Goal: Find contact information: Obtain details needed to contact an individual or organization

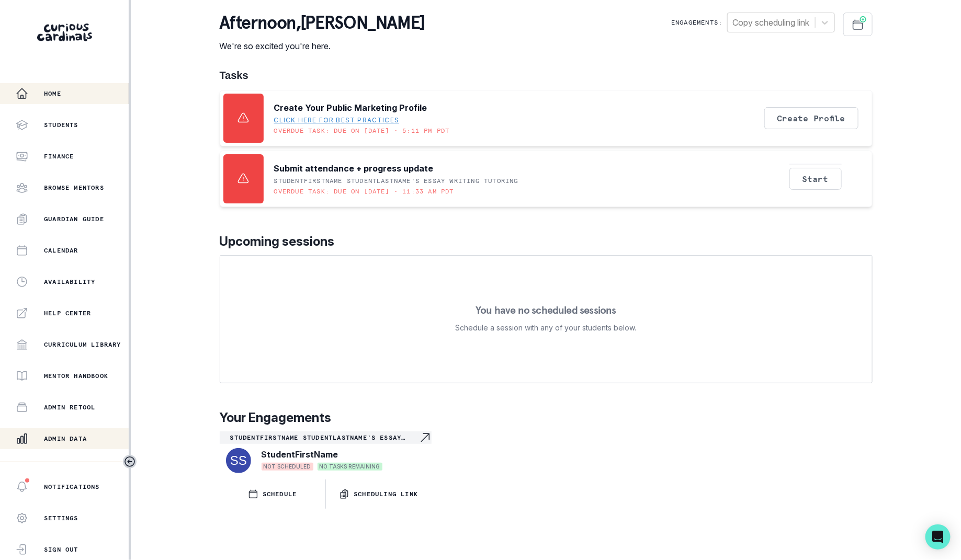
click at [61, 446] on button "Admin Data" at bounding box center [64, 438] width 129 height 21
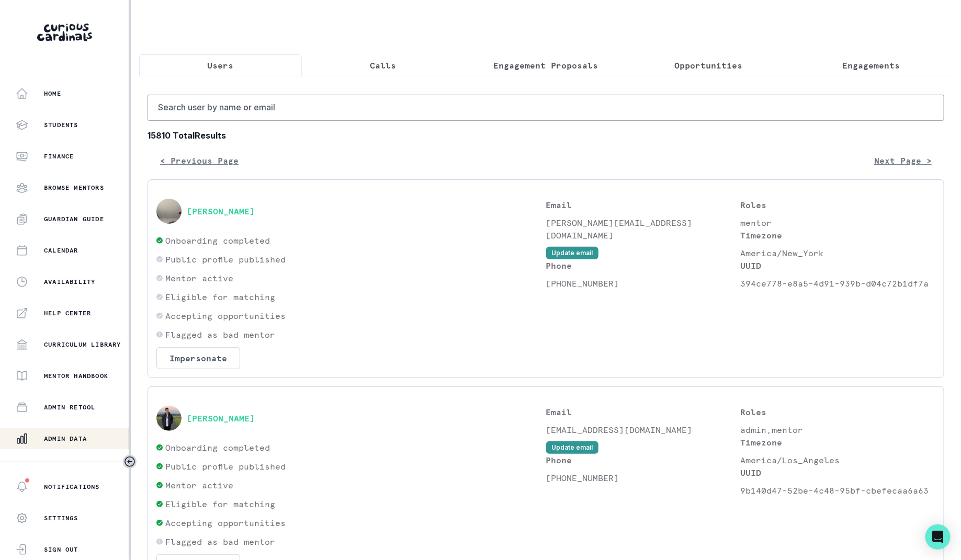
click at [255, 112] on input "Search user by name or email" at bounding box center [546, 108] width 797 height 26
type input "[PERSON_NAME]"
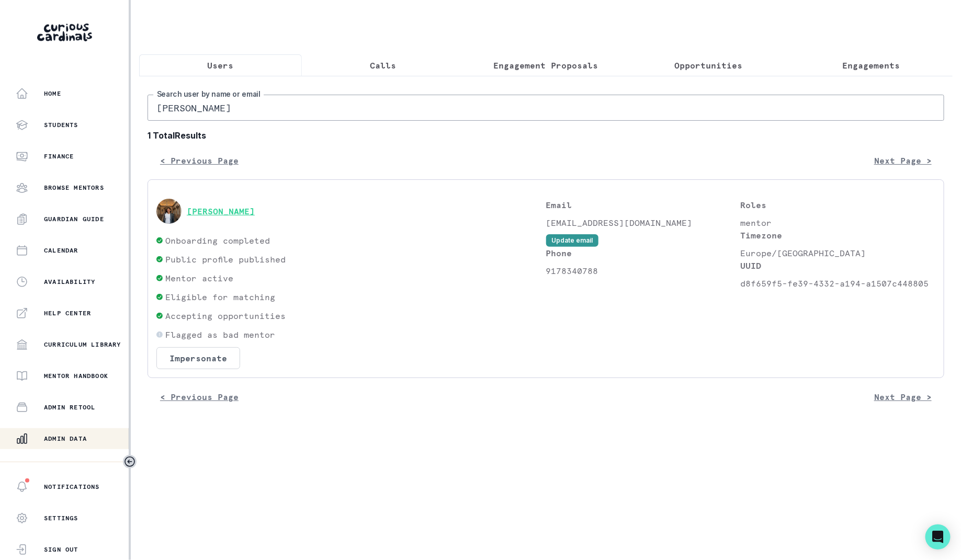
click at [230, 214] on button "[PERSON_NAME]" at bounding box center [221, 211] width 68 height 10
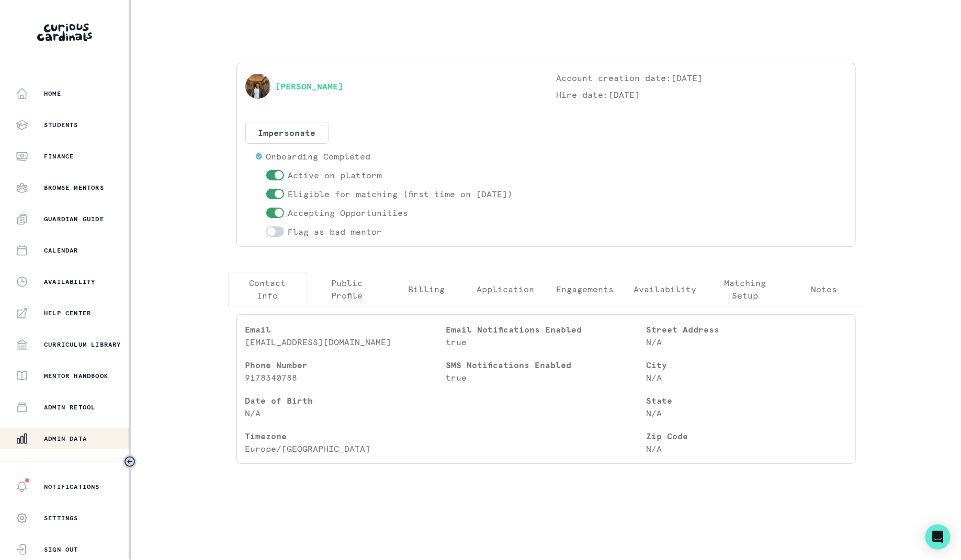
click at [593, 274] on button "Engagements" at bounding box center [585, 289] width 80 height 35
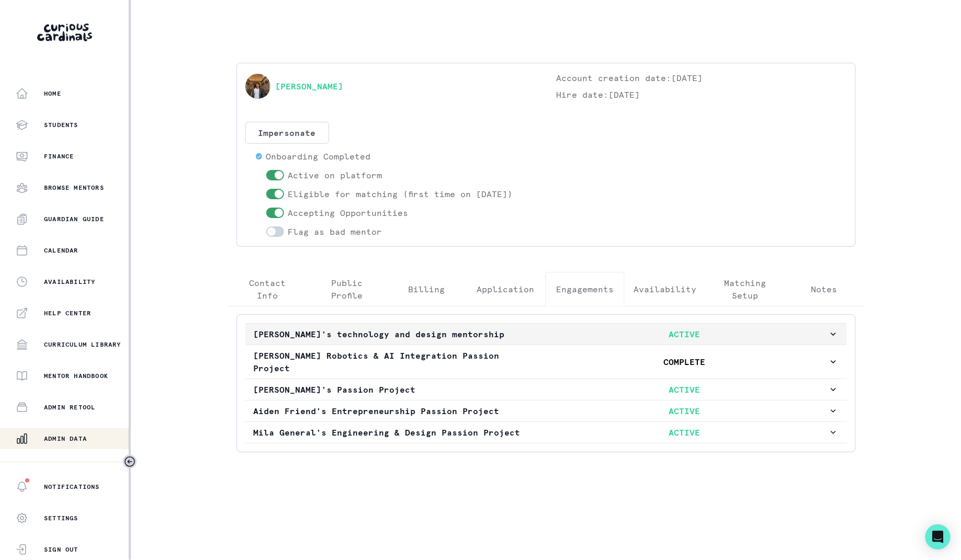
click at [549, 328] on p "ACTIVE" at bounding box center [684, 334] width 287 height 13
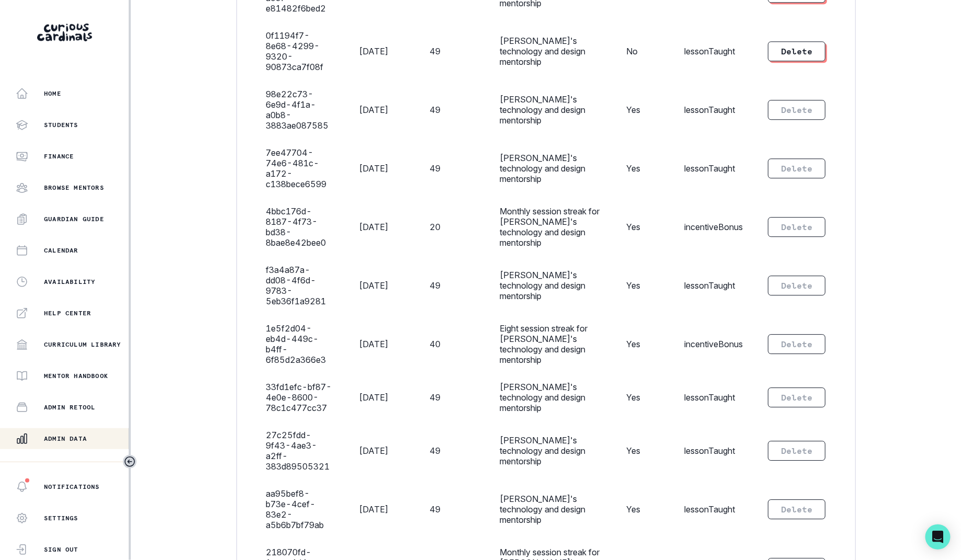
scroll to position [1716, 0]
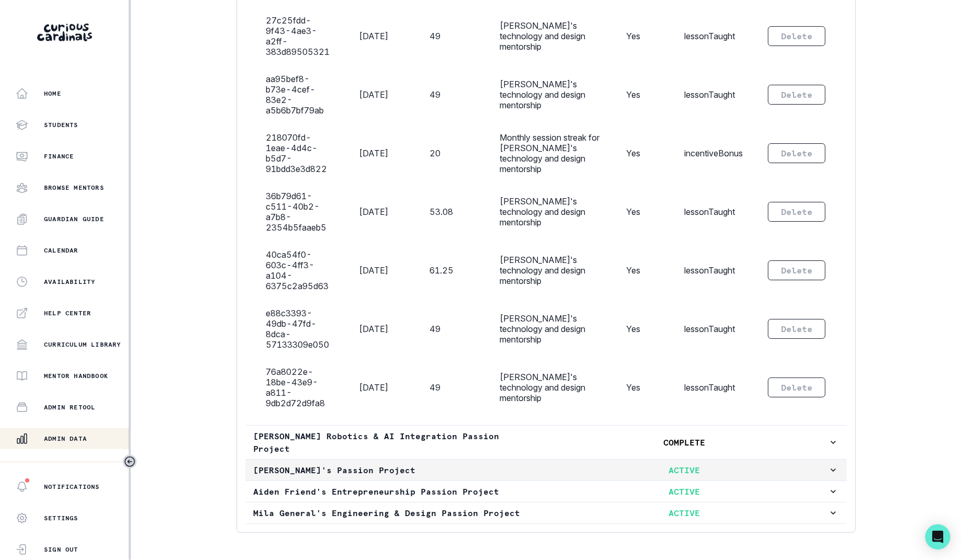
click at [634, 460] on button "[PERSON_NAME]'s Passion Project ACTIVE" at bounding box center [546, 470] width 602 height 21
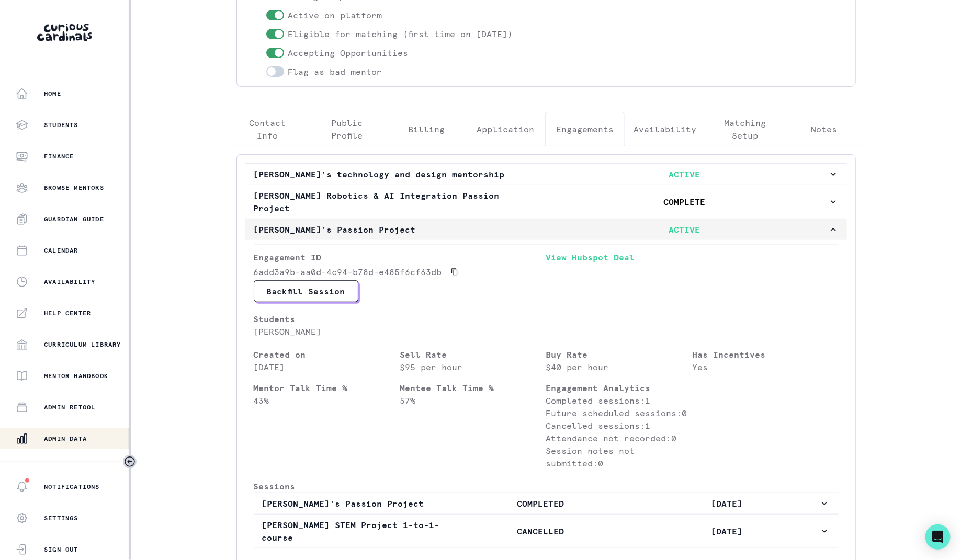
scroll to position [367, 0]
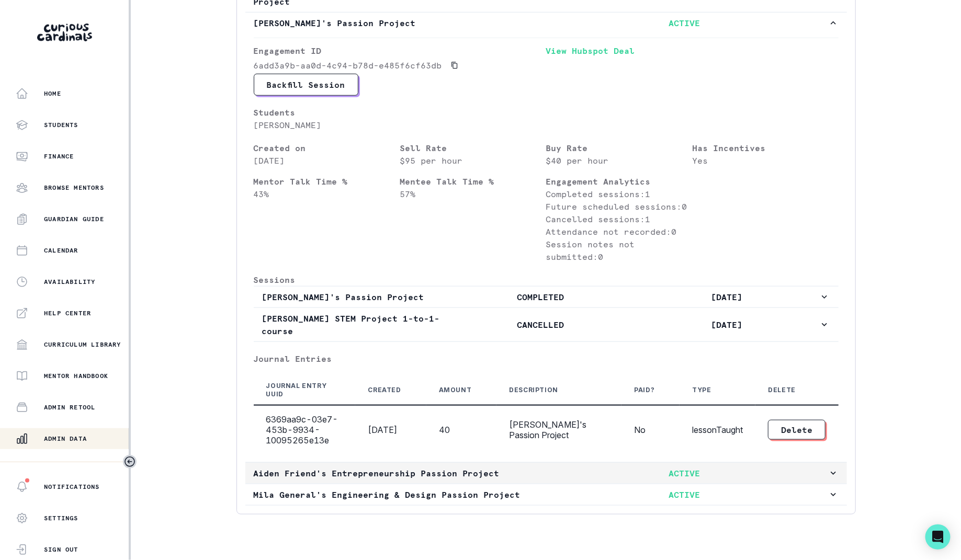
click at [628, 467] on p "ACTIVE" at bounding box center [684, 473] width 287 height 13
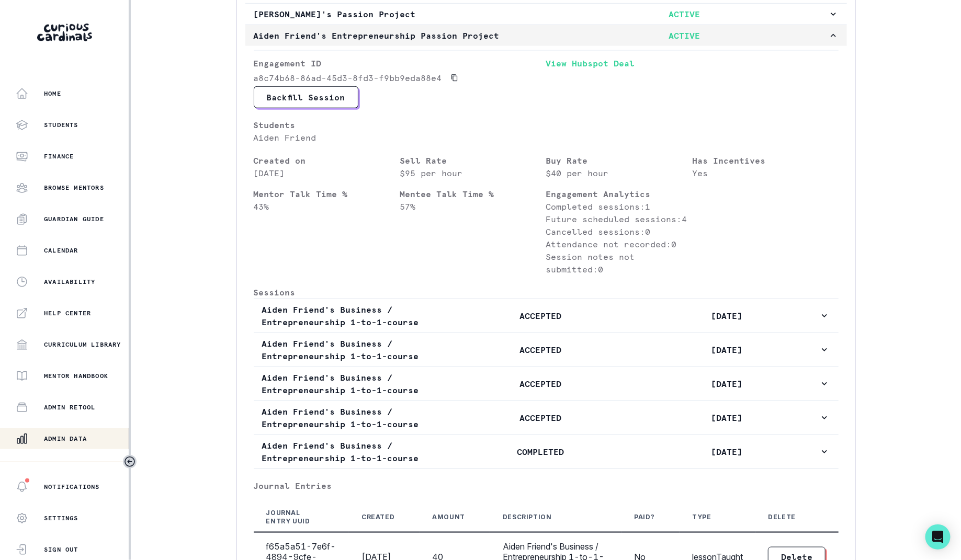
scroll to position [489, 0]
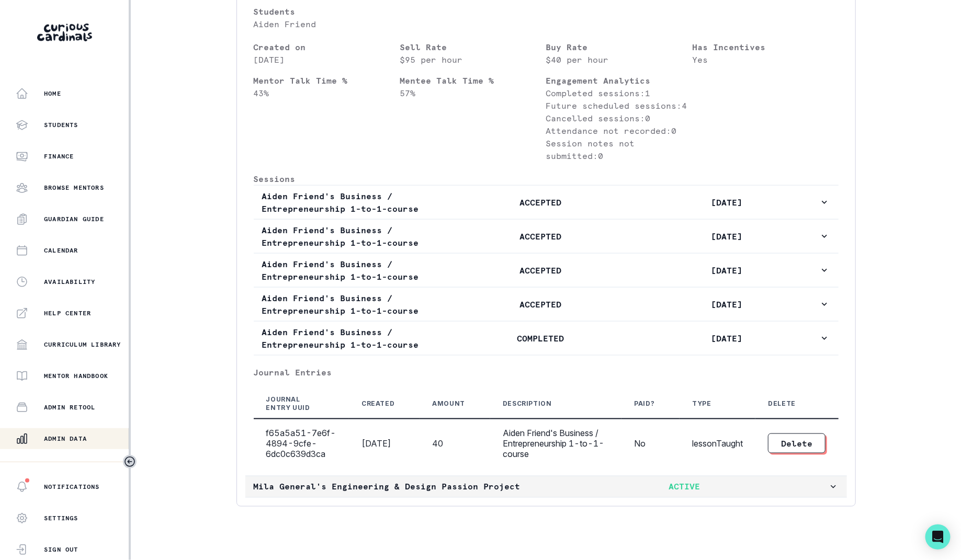
click at [654, 481] on p "ACTIVE" at bounding box center [684, 487] width 287 height 13
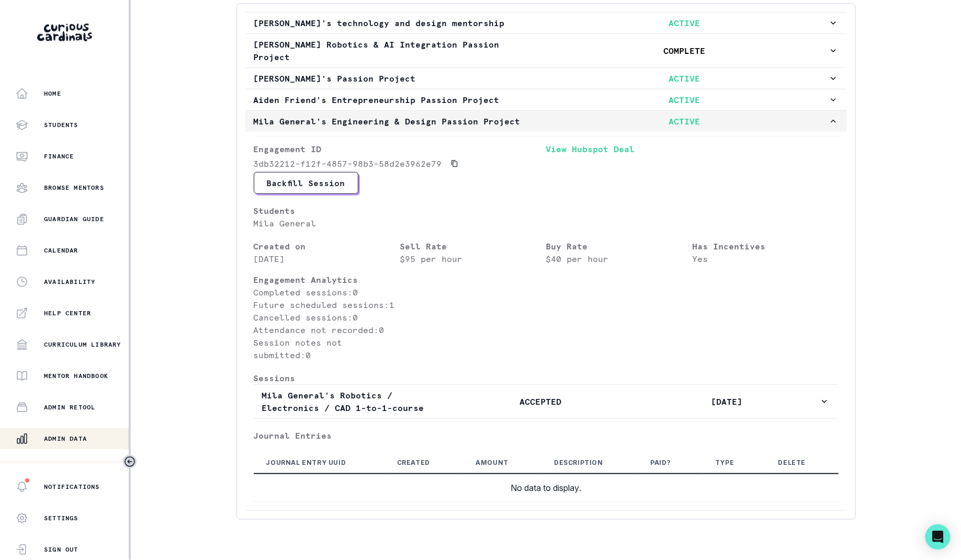
scroll to position [0, 0]
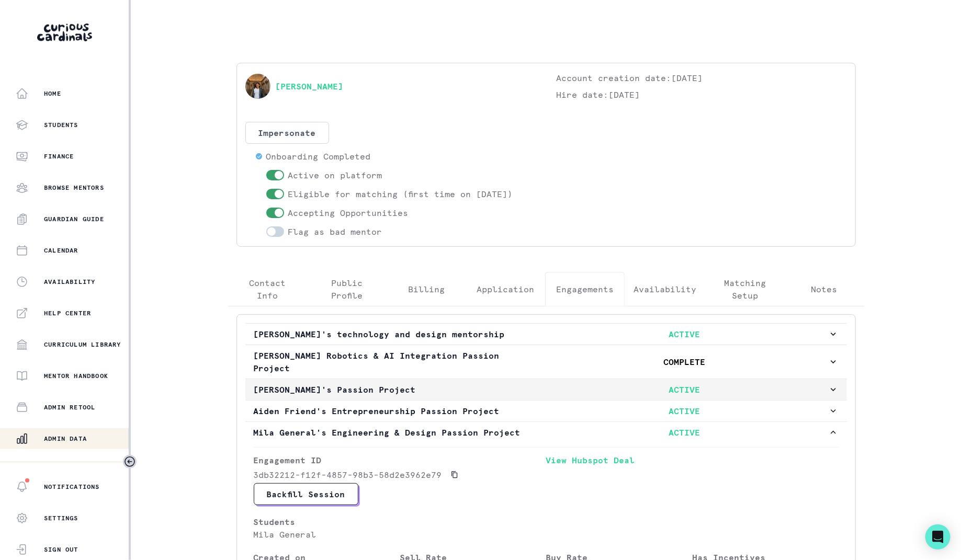
click at [683, 379] on button "[PERSON_NAME]'s Passion Project ACTIVE" at bounding box center [546, 389] width 602 height 21
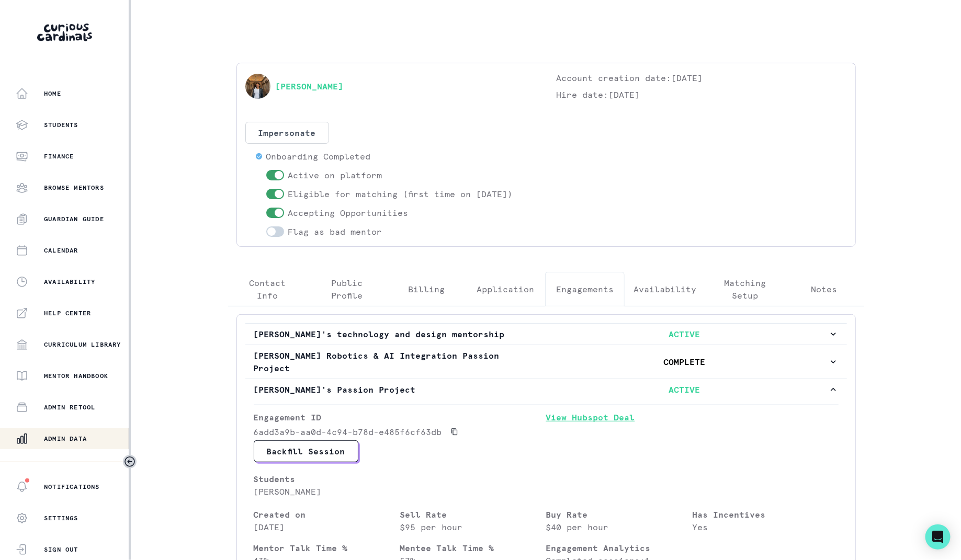
scroll to position [46, 0]
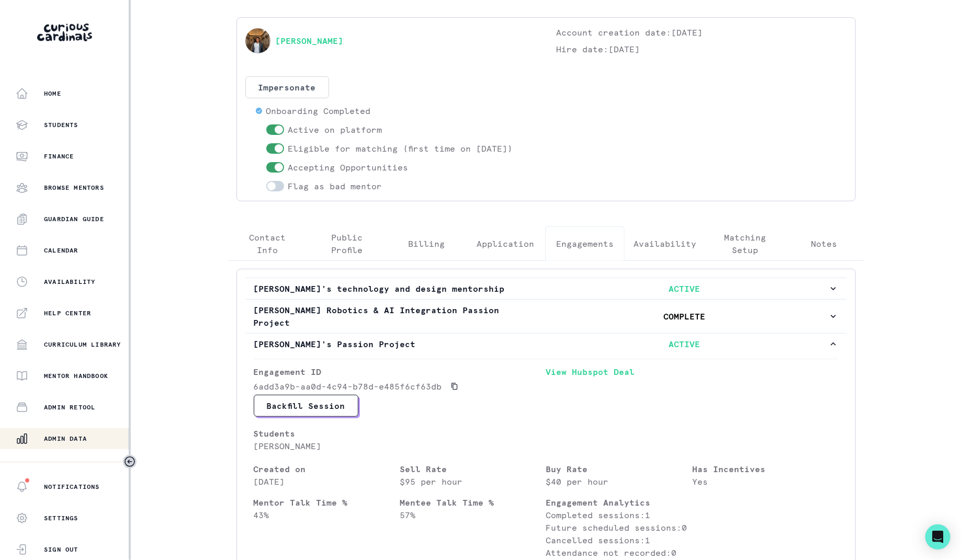
click at [79, 437] on p "Admin Data" at bounding box center [65, 439] width 43 height 8
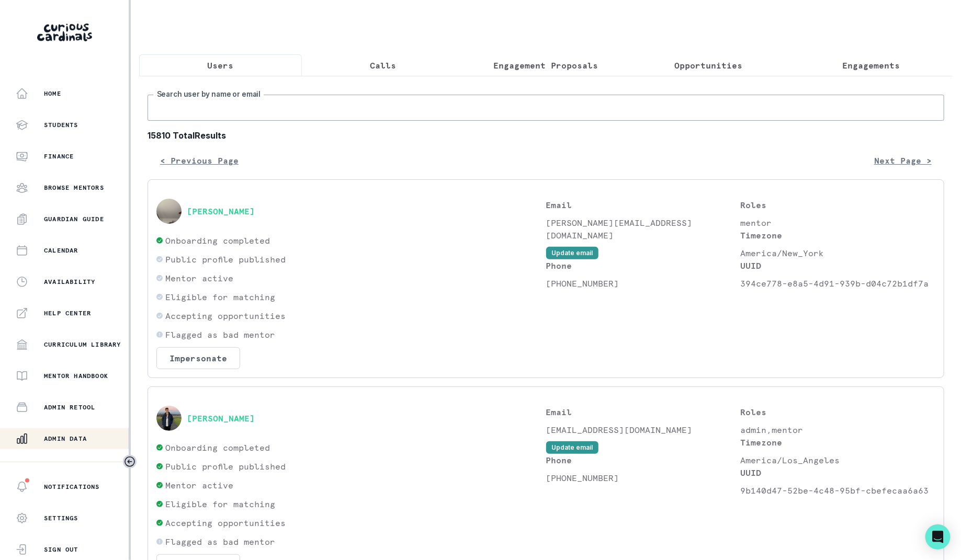
click at [352, 113] on input "Search user by name or email" at bounding box center [546, 108] width 797 height 26
type input "[PERSON_NAME]"
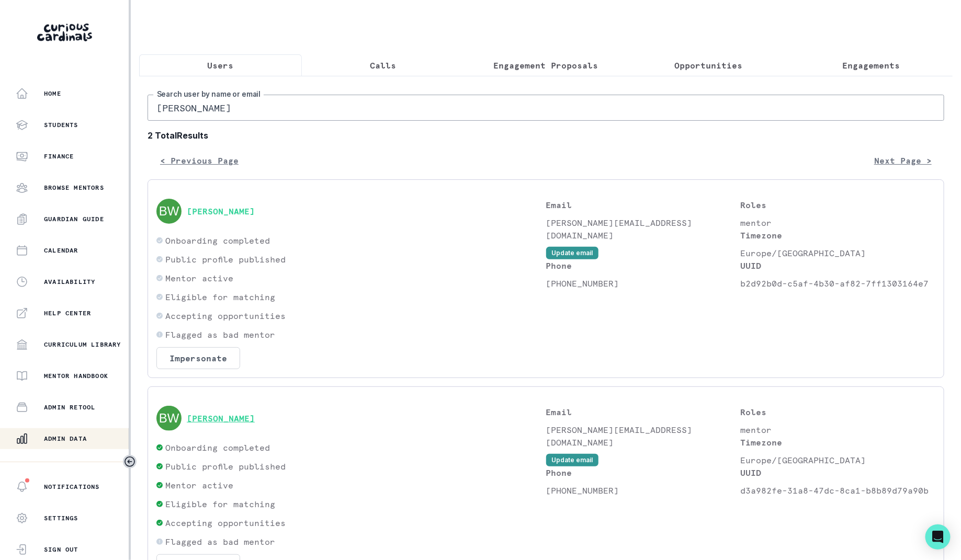
click at [195, 413] on button "[PERSON_NAME]" at bounding box center [221, 418] width 68 height 10
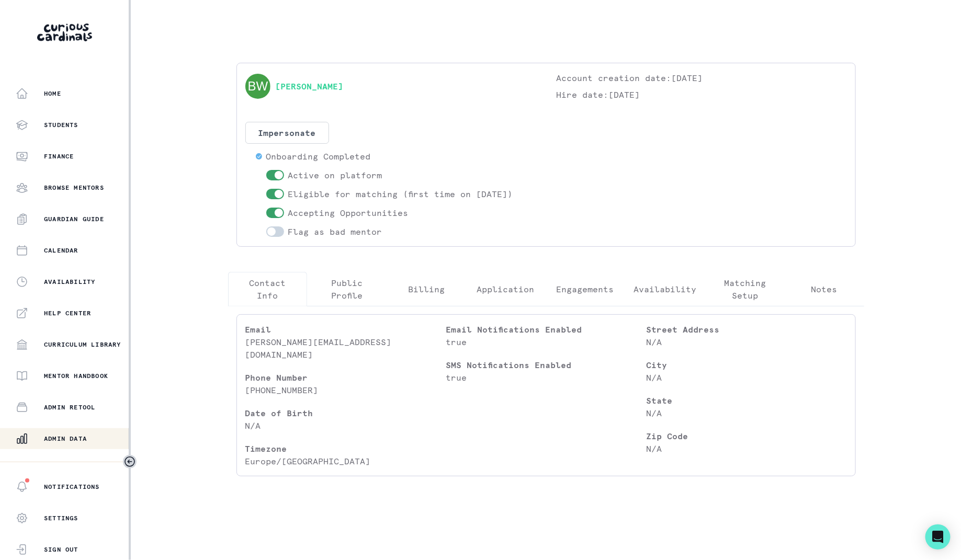
click at [586, 284] on p "Engagements" at bounding box center [585, 289] width 58 height 13
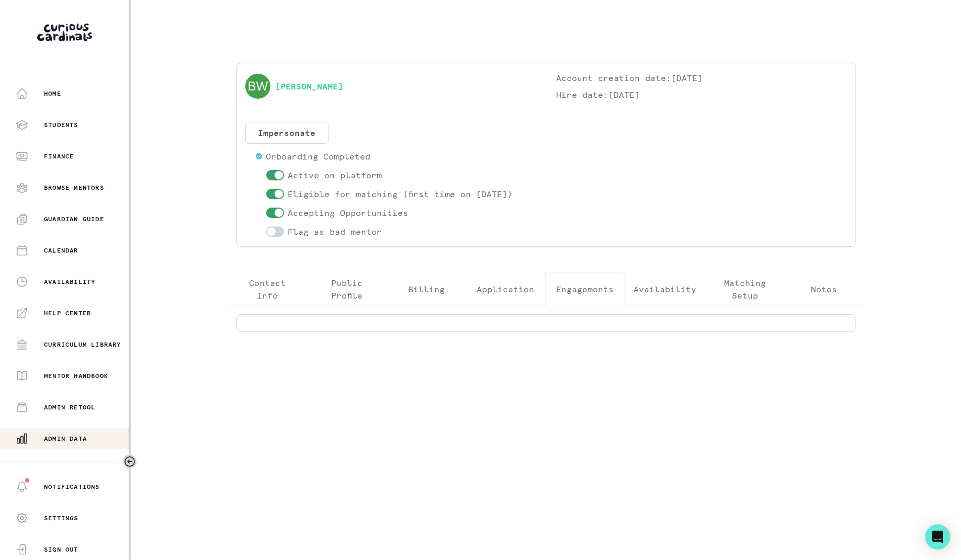
click at [720, 283] on p "Matching Setup" at bounding box center [745, 289] width 62 height 25
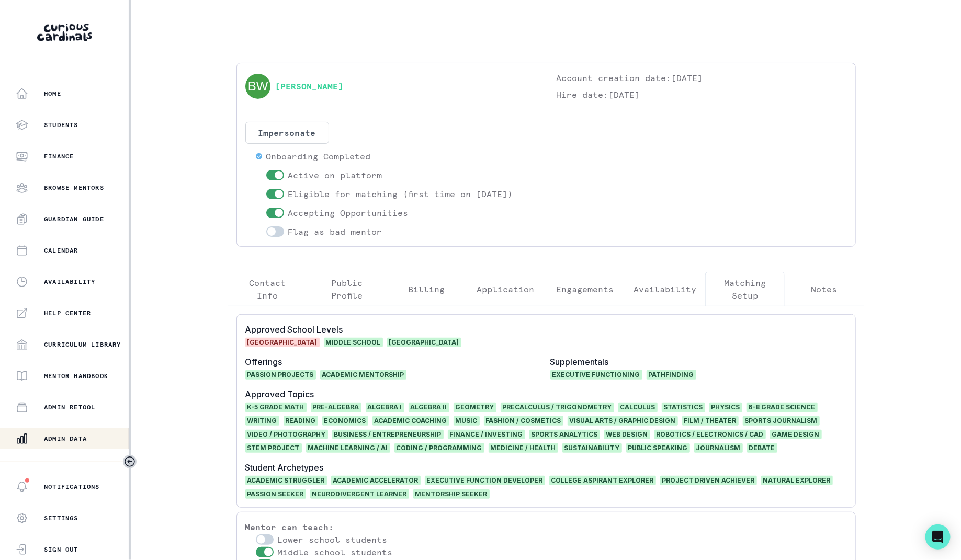
click at [668, 283] on p "Availability" at bounding box center [664, 289] width 63 height 13
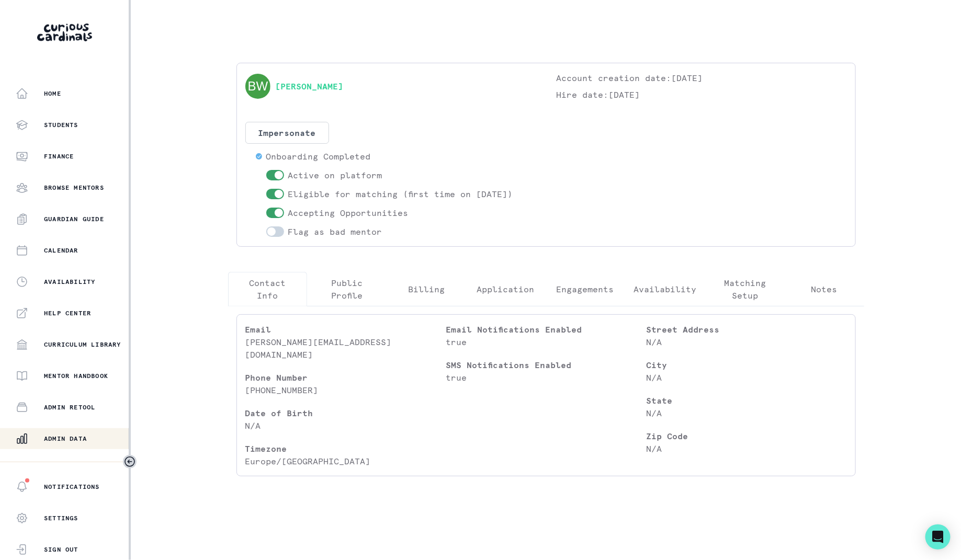
click at [273, 292] on p "Contact Info" at bounding box center [268, 289] width 62 height 25
click at [325, 345] on p "[PERSON_NAME][EMAIL_ADDRESS][DOMAIN_NAME]" at bounding box center [345, 348] width 200 height 25
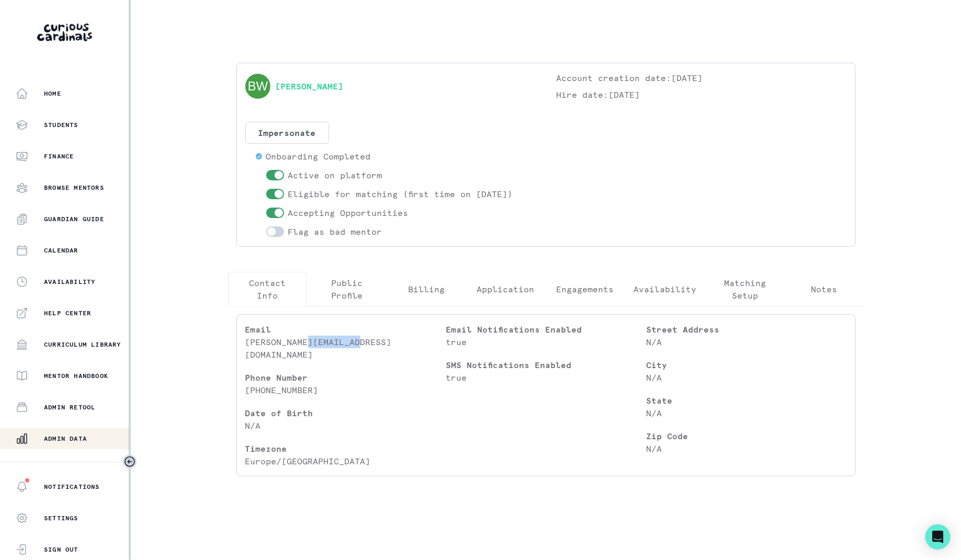
click at [325, 345] on p "[PERSON_NAME][EMAIL_ADDRESS][DOMAIN_NAME]" at bounding box center [345, 348] width 200 height 25
copy p "[PERSON_NAME][EMAIL_ADDRESS][DOMAIN_NAME]"
click at [585, 301] on button "Engagements" at bounding box center [585, 289] width 80 height 35
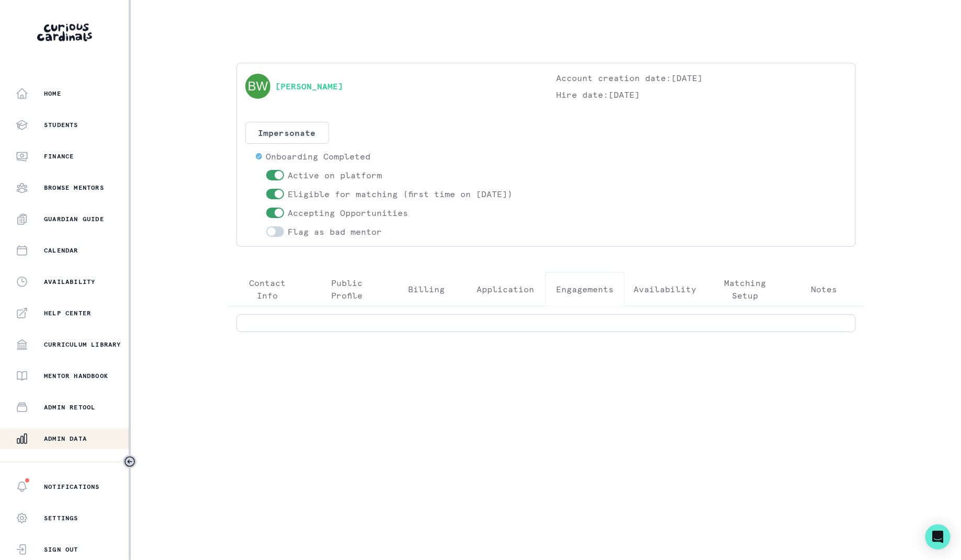
click at [559, 279] on button "Engagements" at bounding box center [585, 289] width 80 height 35
click at [523, 283] on p "Application" at bounding box center [506, 289] width 58 height 13
click at [695, 283] on p "Availability" at bounding box center [664, 289] width 63 height 13
click at [728, 283] on p "Matching Setup" at bounding box center [745, 289] width 62 height 25
click at [576, 293] on p "Engagements" at bounding box center [585, 289] width 58 height 13
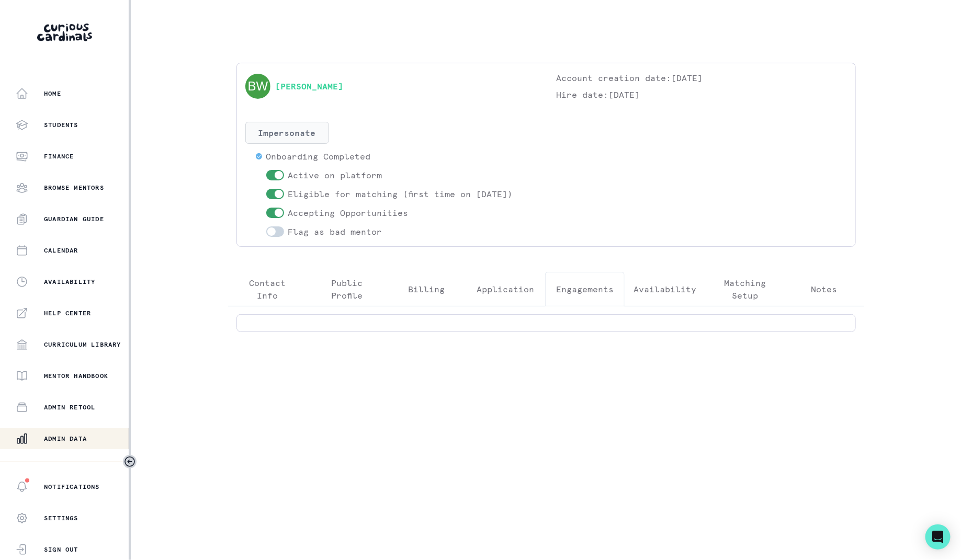
click at [286, 134] on button "Impersonate" at bounding box center [287, 133] width 84 height 22
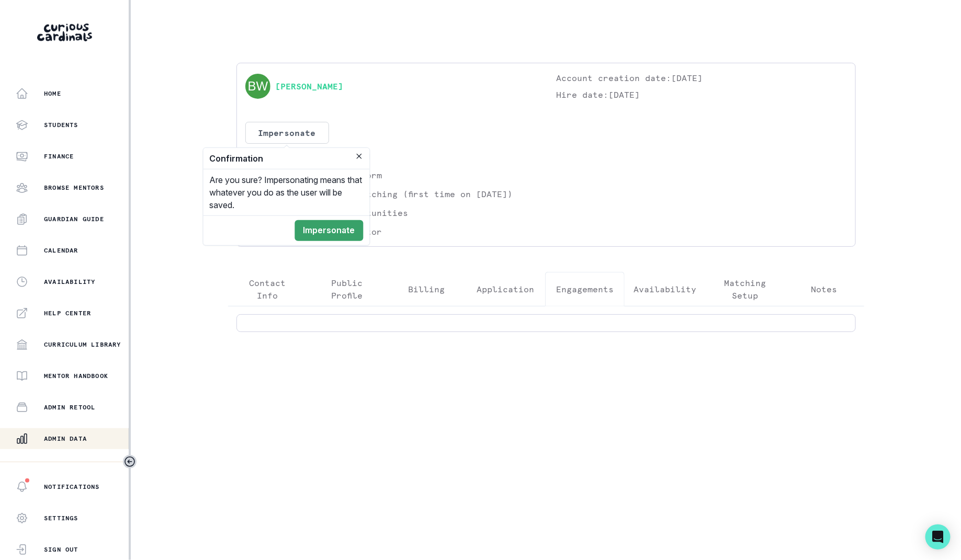
click at [314, 210] on div "Are you sure? Impersonating means that whatever you do as the user will be save…" at bounding box center [286, 192] width 166 height 46
click at [314, 218] on footer "Impersonate" at bounding box center [286, 230] width 166 height 30
click at [314, 225] on button "Impersonate" at bounding box center [329, 230] width 69 height 21
